Goal: Information Seeking & Learning: Learn about a topic

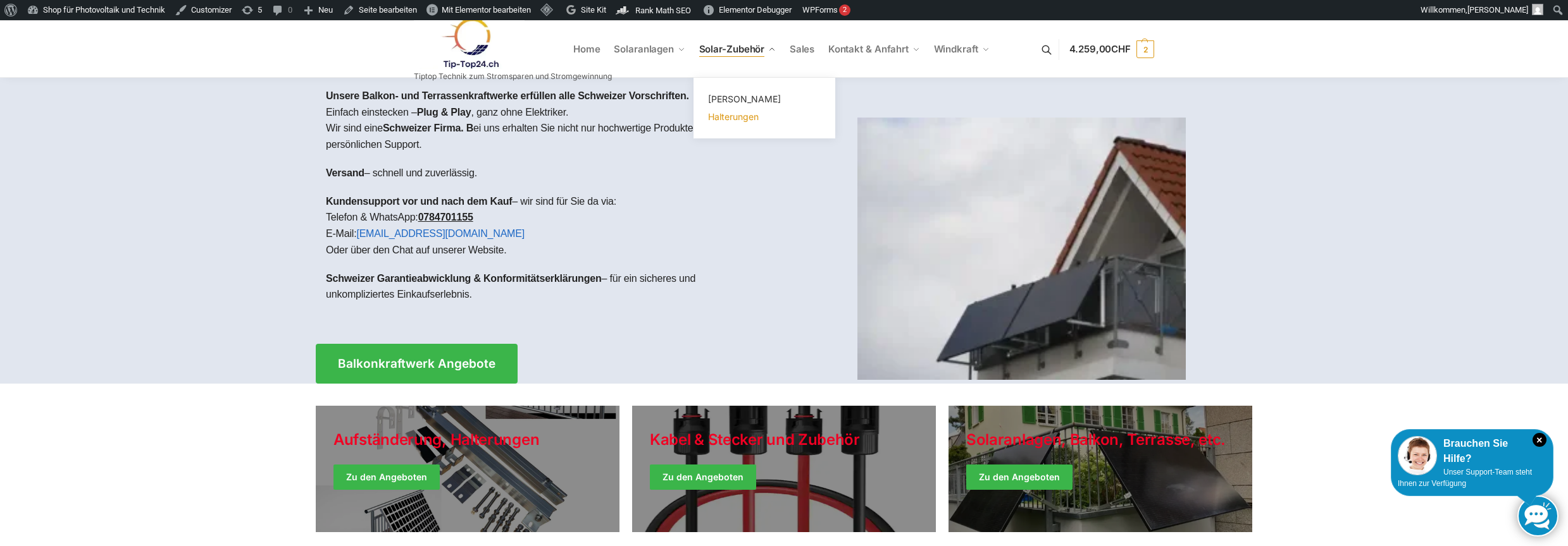
click at [736, 120] on span "Halterungen" at bounding box center [733, 116] width 51 height 10
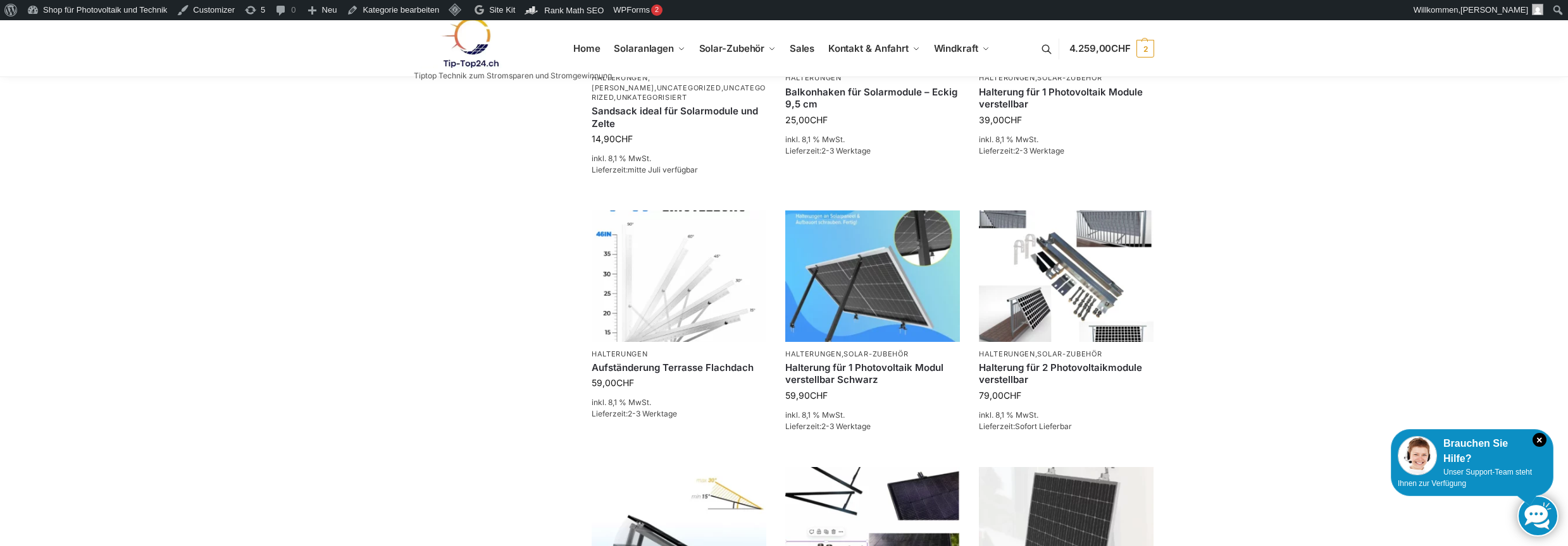
scroll to position [1014, 0]
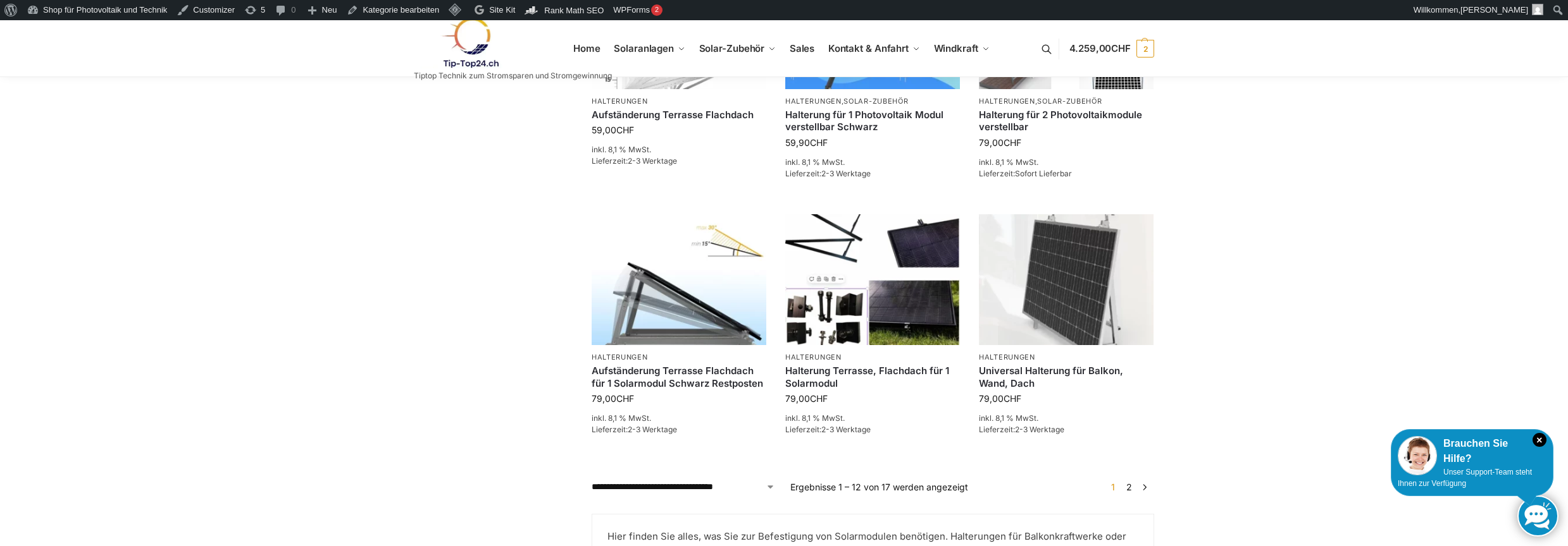
click at [1132, 489] on link "2" at bounding box center [1128, 486] width 12 height 10
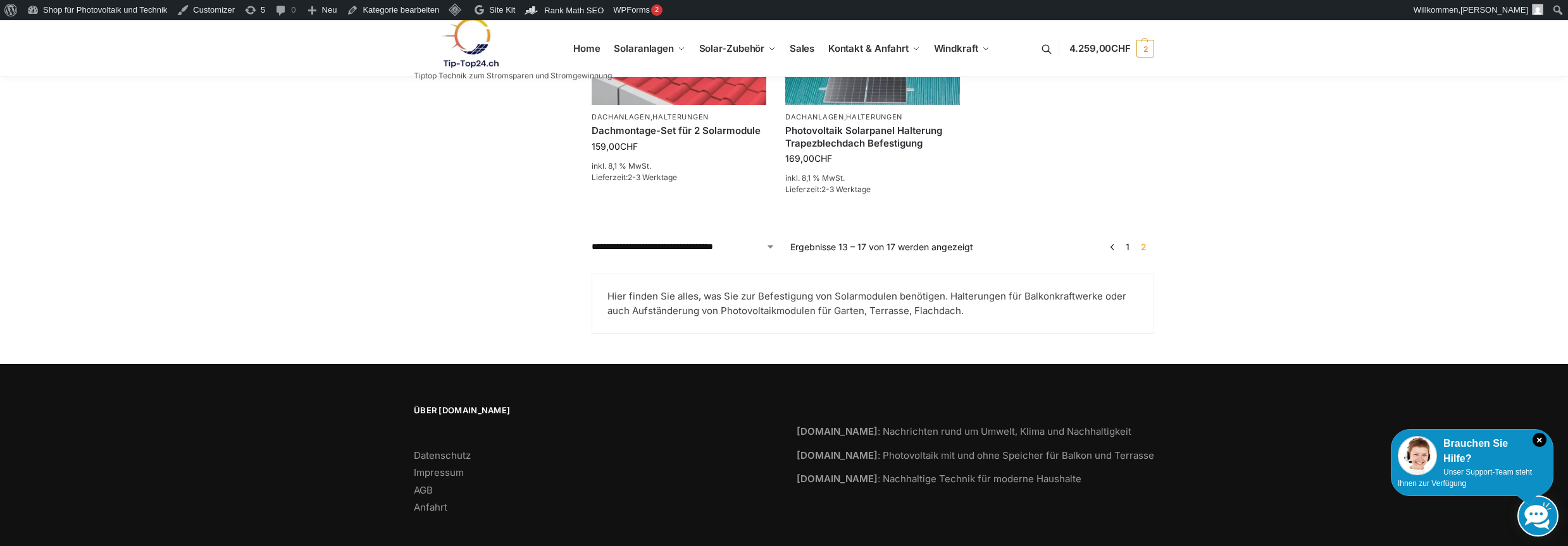
scroll to position [506, 0]
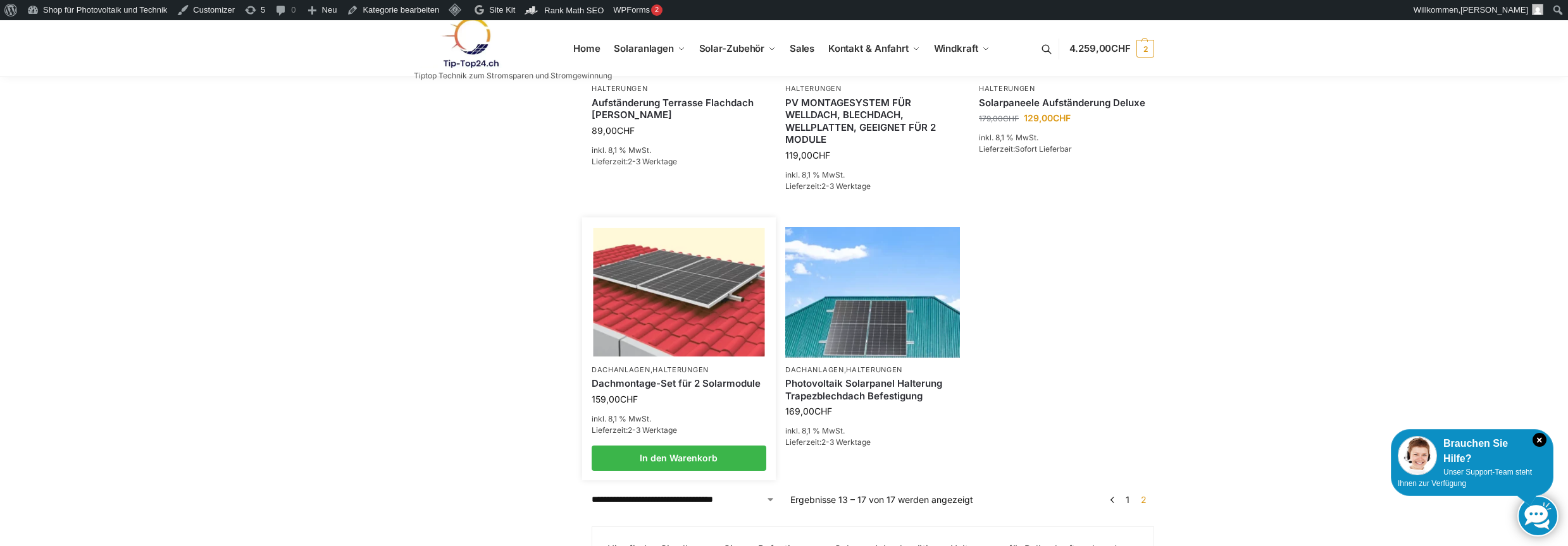
click at [687, 388] on link "Dachmontage-Set für 2 Solarmodule" at bounding box center [679, 384] width 175 height 13
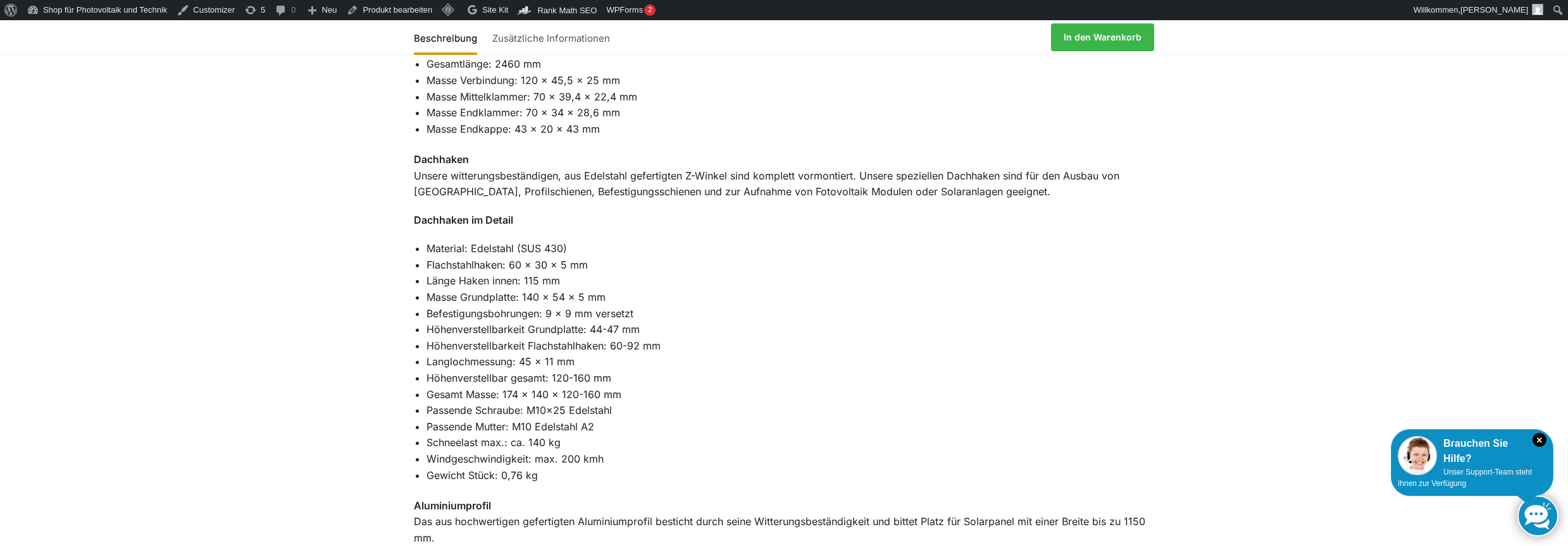
scroll to position [506, 0]
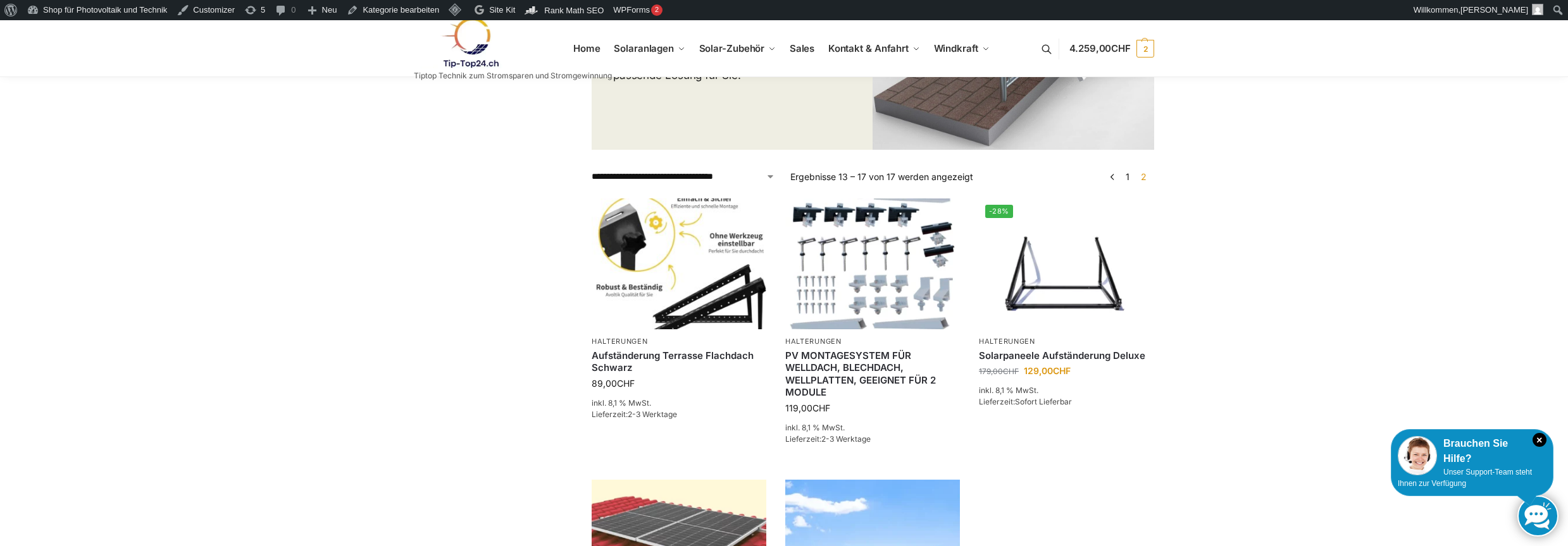
scroll to position [506, 0]
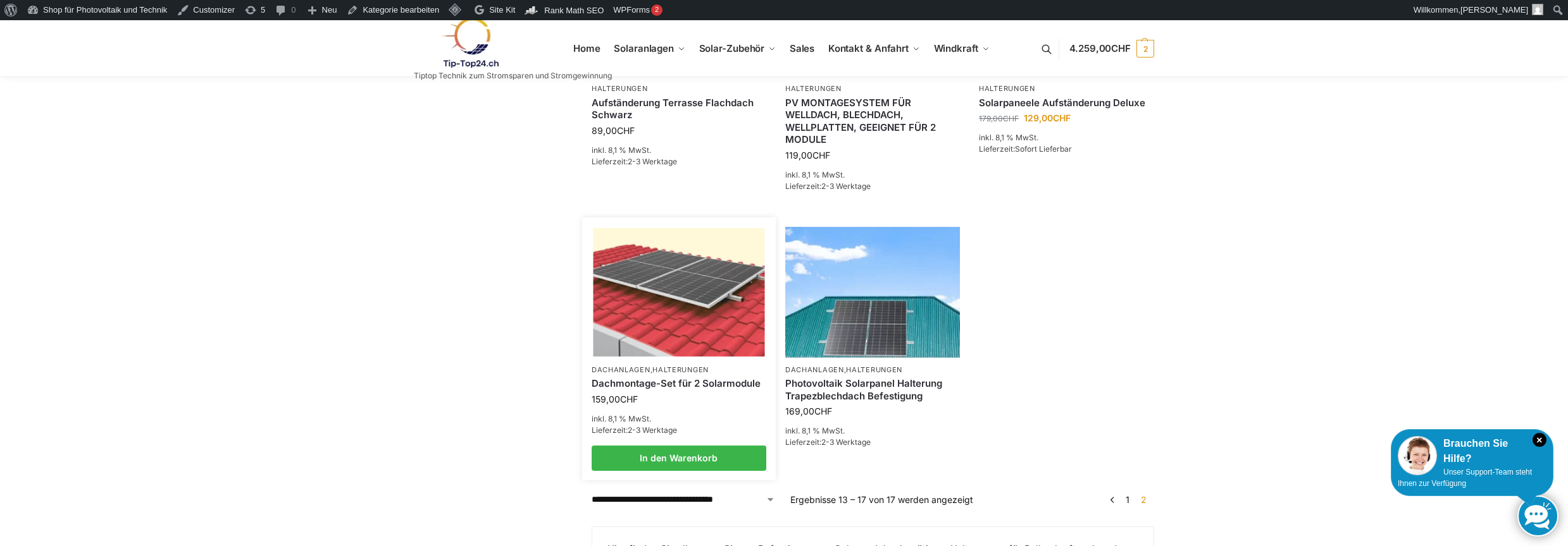
click at [677, 385] on link "Dachmontage-Set für 2 Solarmodule" at bounding box center [679, 384] width 175 height 13
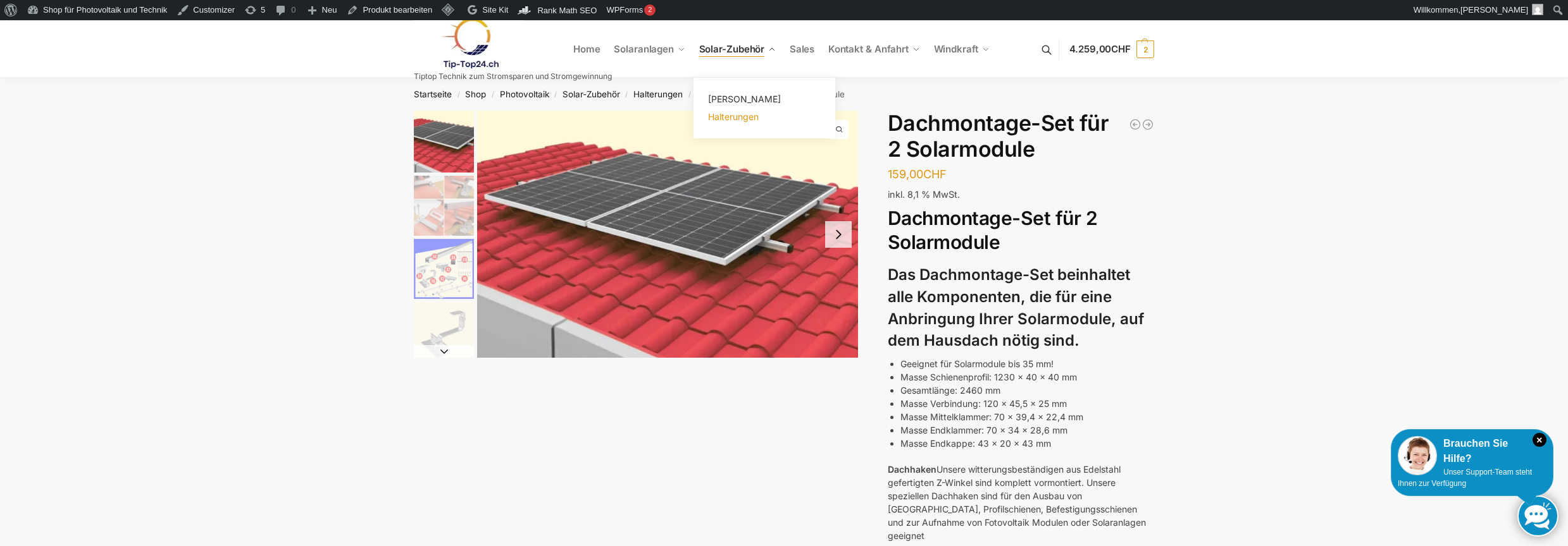
click at [759, 118] on span "Halterungen" at bounding box center [733, 116] width 51 height 10
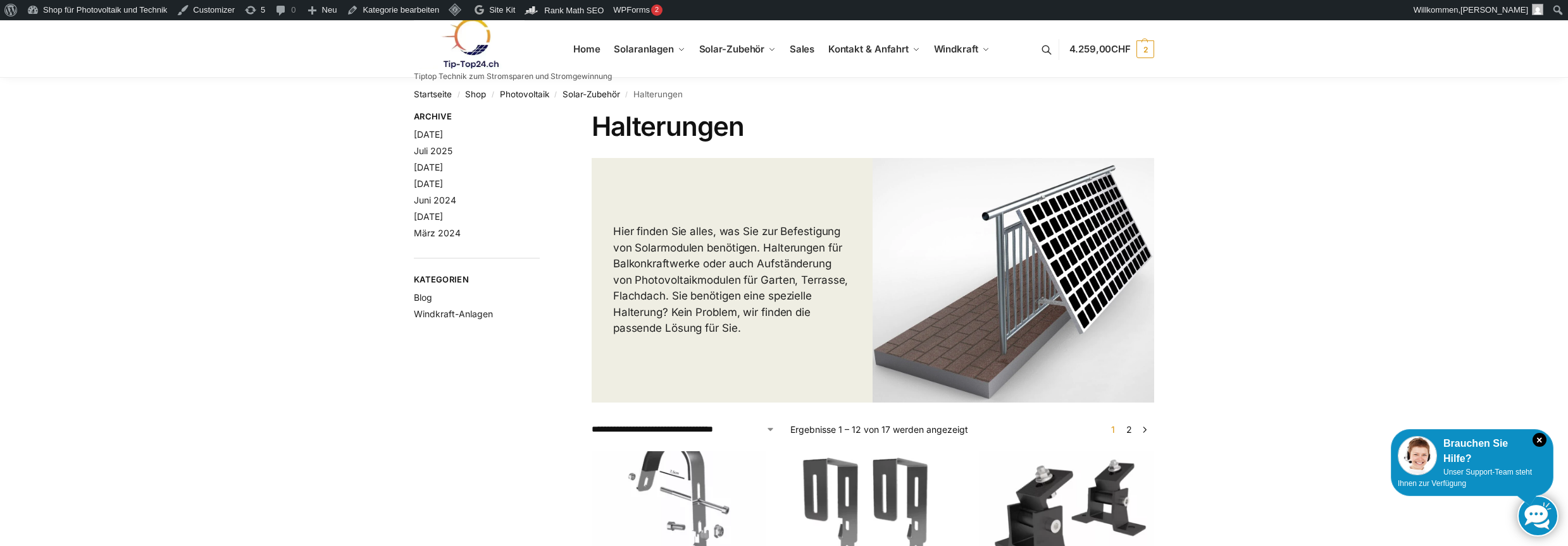
scroll to position [253, 0]
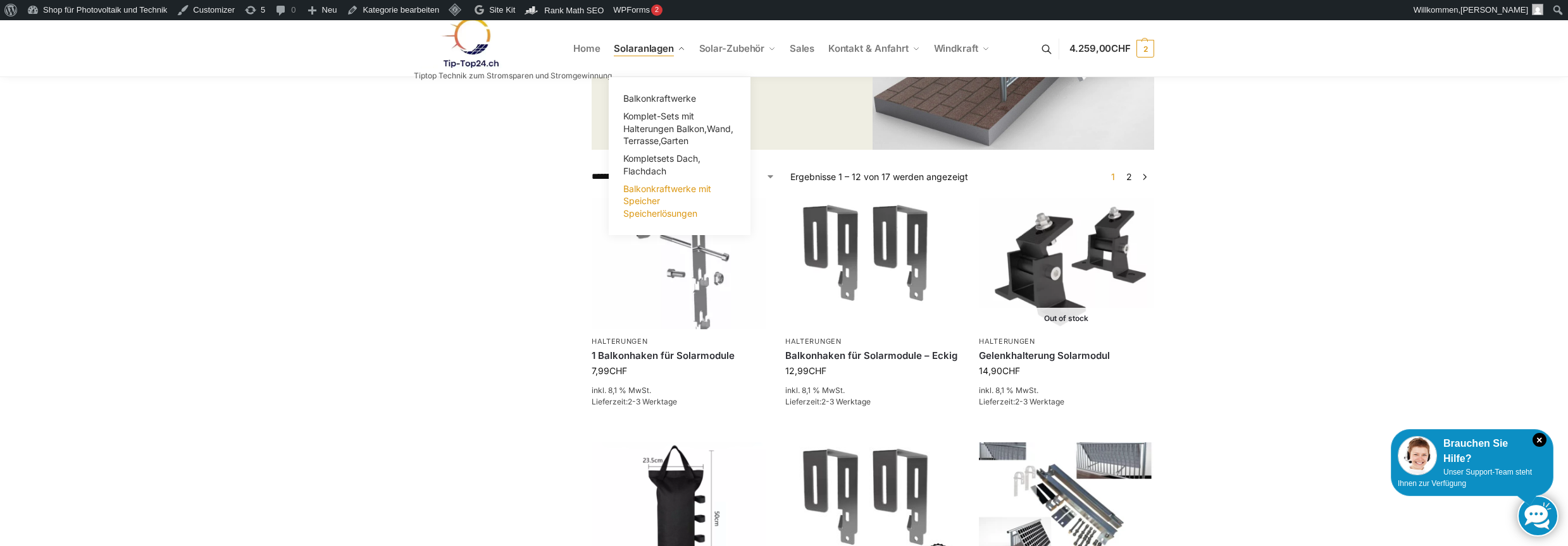
click at [661, 206] on span "Balkonkraftwerke mit Speicher Speicherlösungen" at bounding box center [667, 201] width 88 height 36
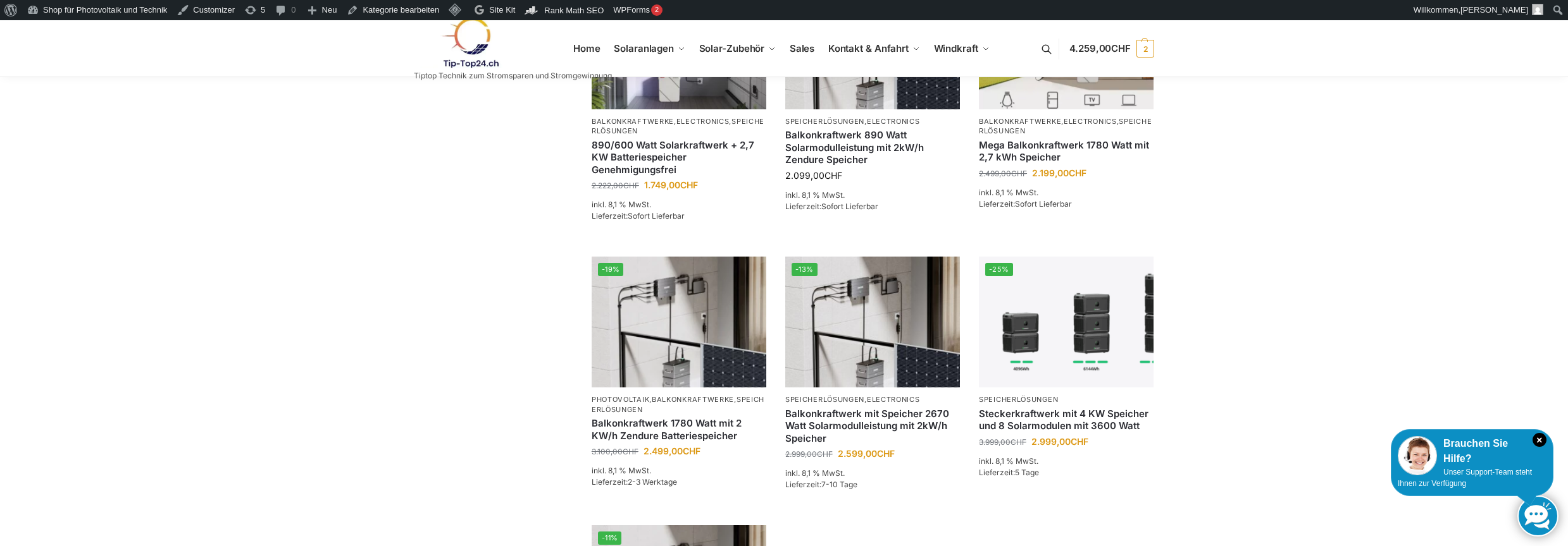
scroll to position [758, 0]
